Goal: Check status: Check status

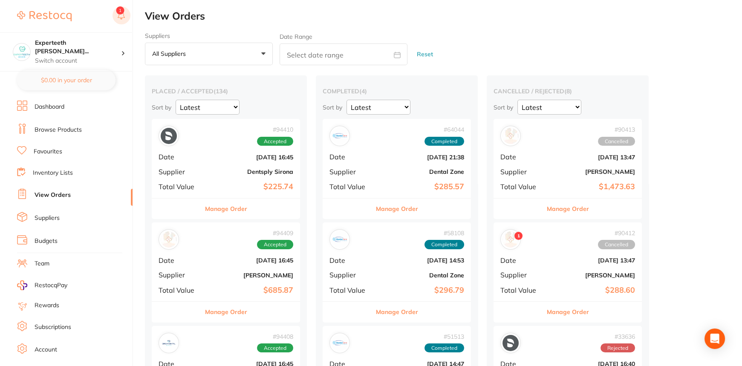
click at [124, 17] on icon at bounding box center [121, 14] width 7 height 7
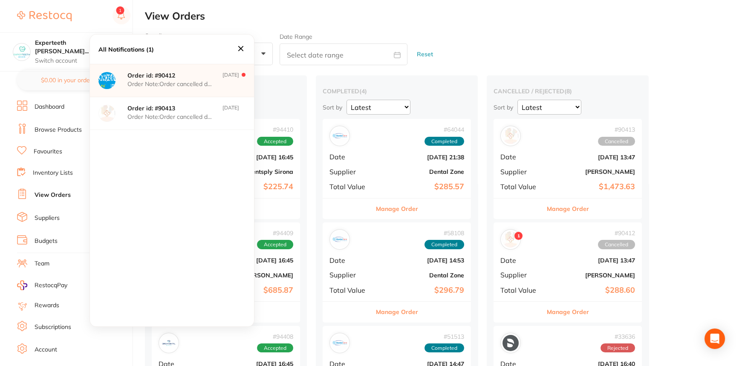
click at [172, 83] on p "Order Note: Order cancelled due to produc" at bounding box center [169, 83] width 85 height 7
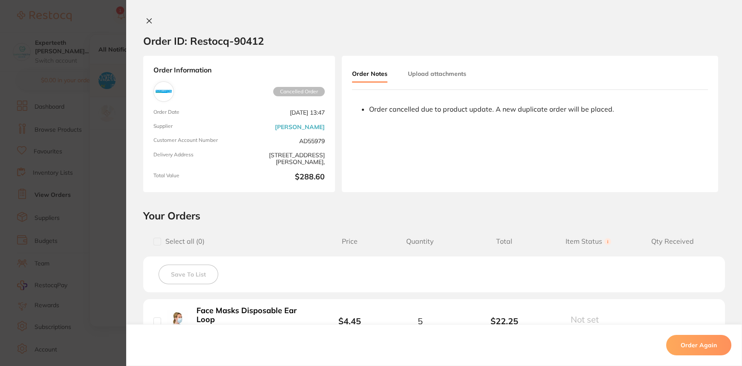
click at [151, 21] on button at bounding box center [149, 21] width 12 height 9
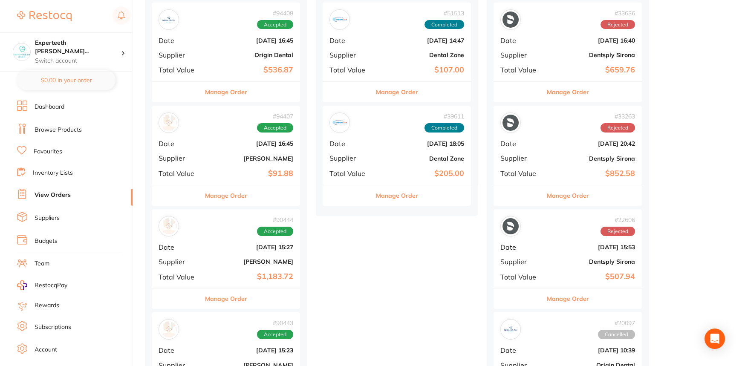
scroll to position [271, 0]
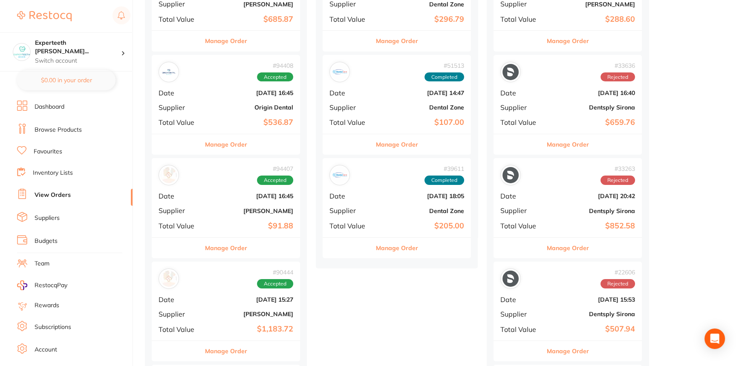
click at [240, 219] on div "# 94407 Accepted Date [DATE] 16:45 Supplier [PERSON_NAME] Total Value $91.88" at bounding box center [226, 197] width 148 height 79
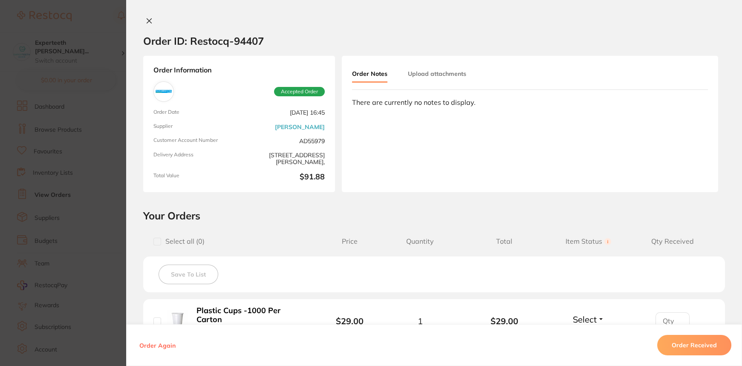
click at [423, 80] on button "Upload attachments" at bounding box center [437, 73] width 58 height 15
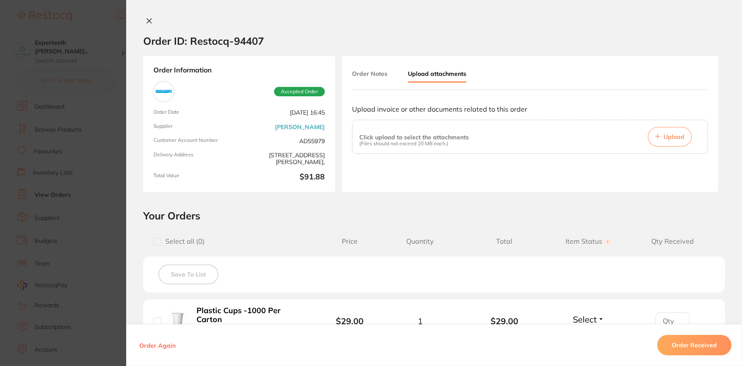
click at [372, 74] on button "Order Notes" at bounding box center [369, 73] width 35 height 15
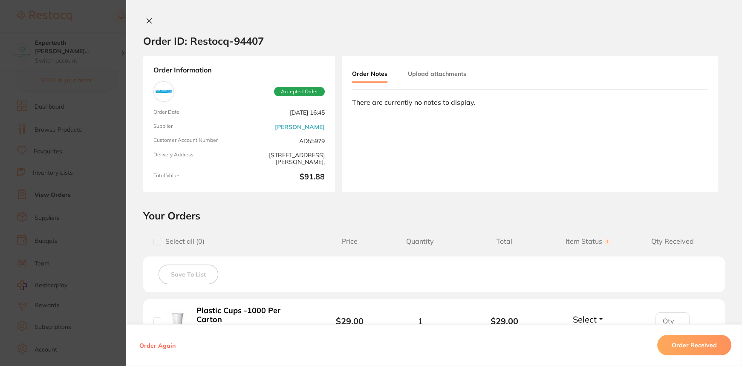
click at [310, 124] on link "[PERSON_NAME]" at bounding box center [300, 127] width 50 height 7
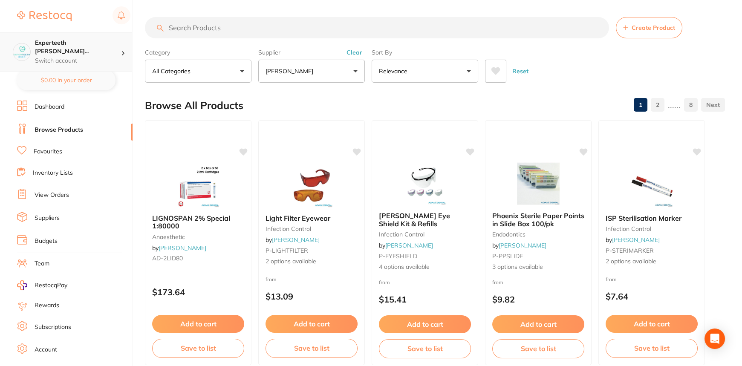
click at [38, 47] on div "Experteeth [PERSON_NAME]... Switch account" at bounding box center [78, 52] width 86 height 26
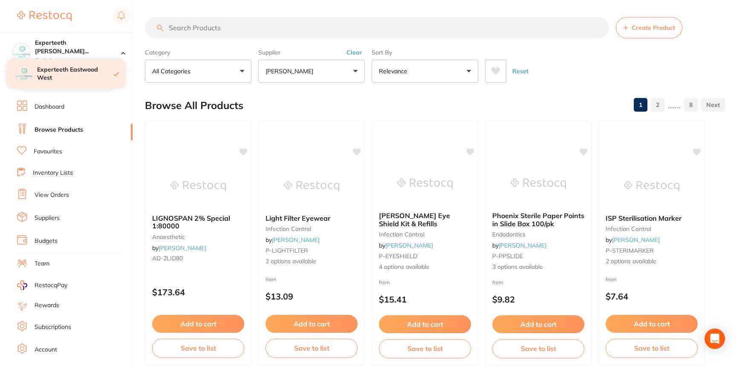
click at [34, 76] on div "Experteeth Eastwood West" at bounding box center [65, 74] width 119 height 30
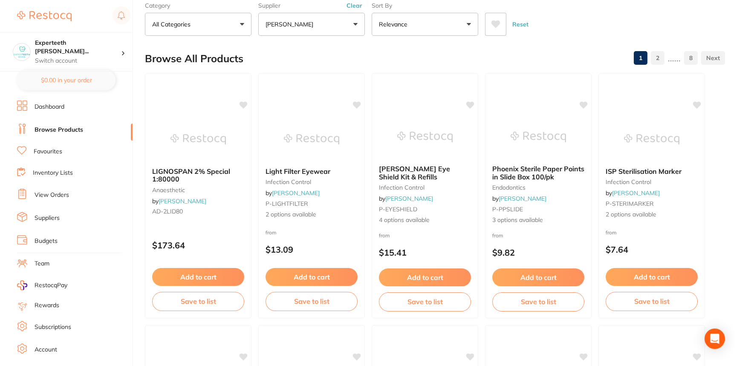
scroll to position [38, 0]
